Goal: Check status: Check status

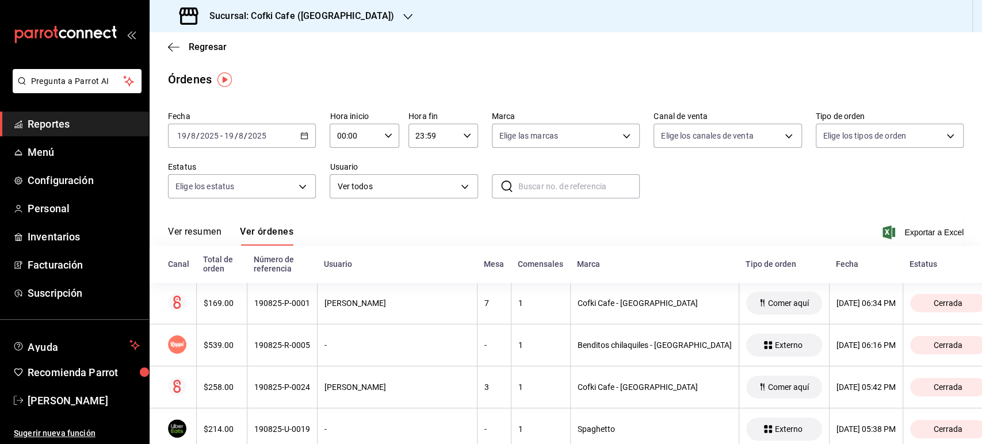
click at [207, 227] on button "Ver resumen" at bounding box center [195, 236] width 54 height 20
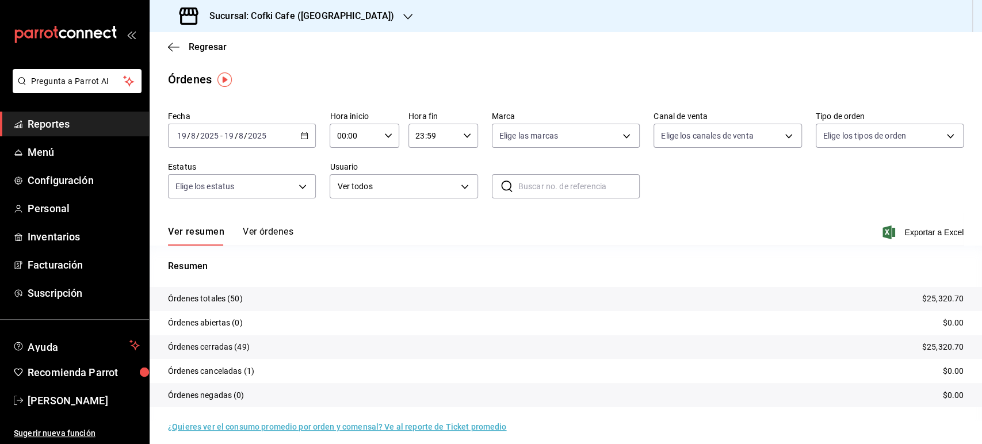
click at [304, 18] on h3 "Sucursal: Cofki Cafe ([GEOGRAPHIC_DATA])" at bounding box center [297, 16] width 194 height 14
click at [258, 49] on span "Cofki Kid-Friendly Café (MTY)" at bounding box center [212, 50] width 106 height 12
click at [207, 42] on span "Regresar" at bounding box center [208, 46] width 38 height 11
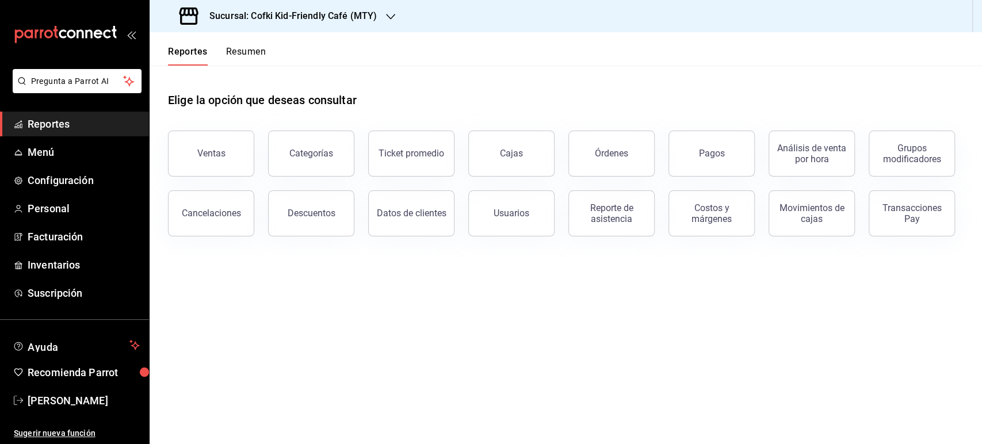
click at [242, 48] on button "Resumen" at bounding box center [246, 56] width 40 height 20
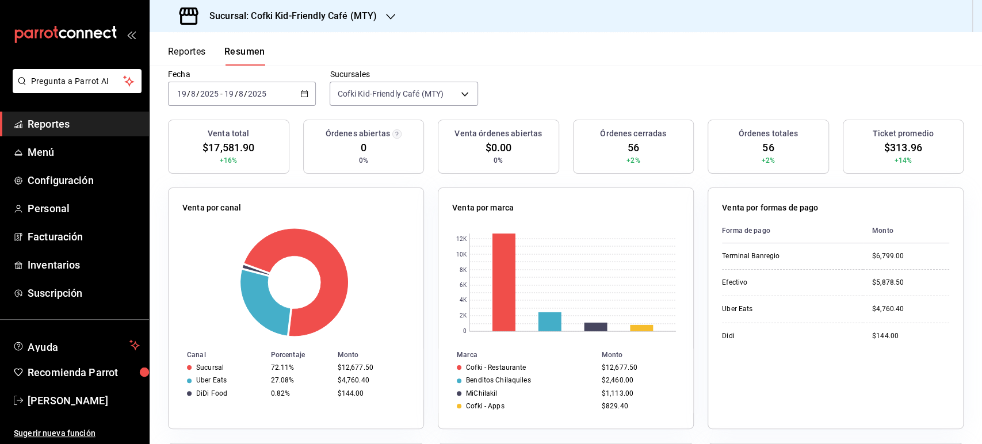
scroll to position [128, 0]
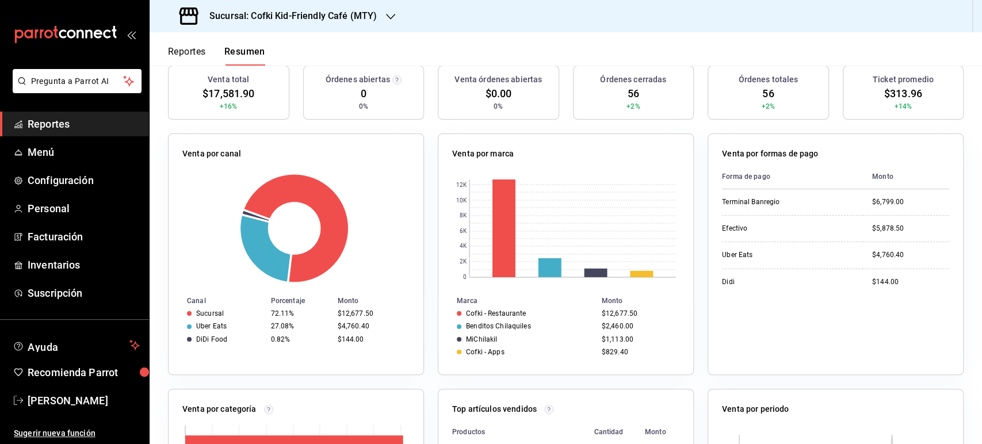
click at [338, 16] on h3 "Sucursal: Cofki Kid-Friendly Café (MTY)" at bounding box center [288, 16] width 177 height 14
click at [262, 68] on div "Cofki Cafe ([GEOGRAPHIC_DATA])" at bounding box center [236, 76] width 173 height 26
